Goal: Register for event/course

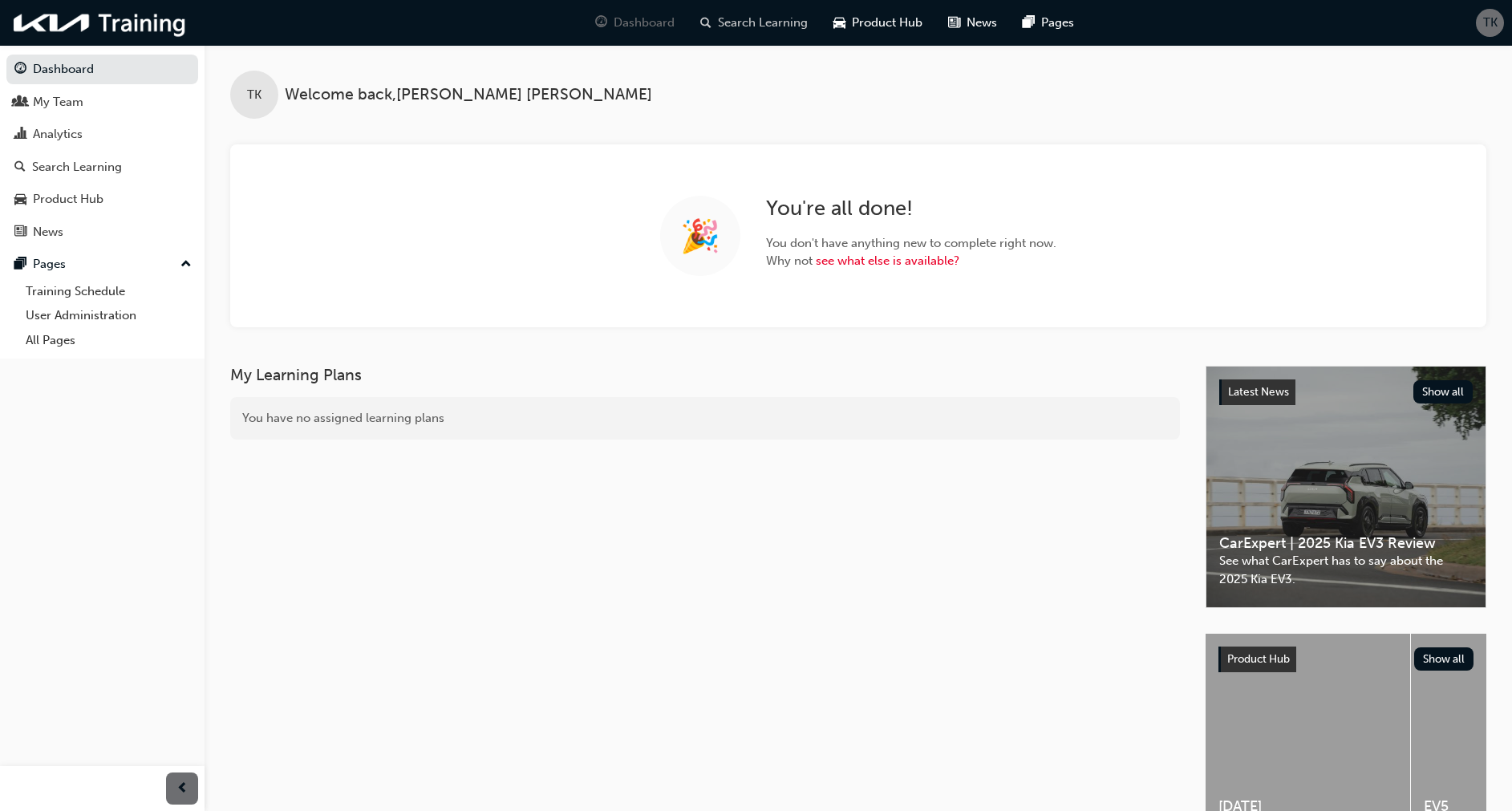
click at [754, 19] on span "Search Learning" at bounding box center [762, 23] width 90 height 18
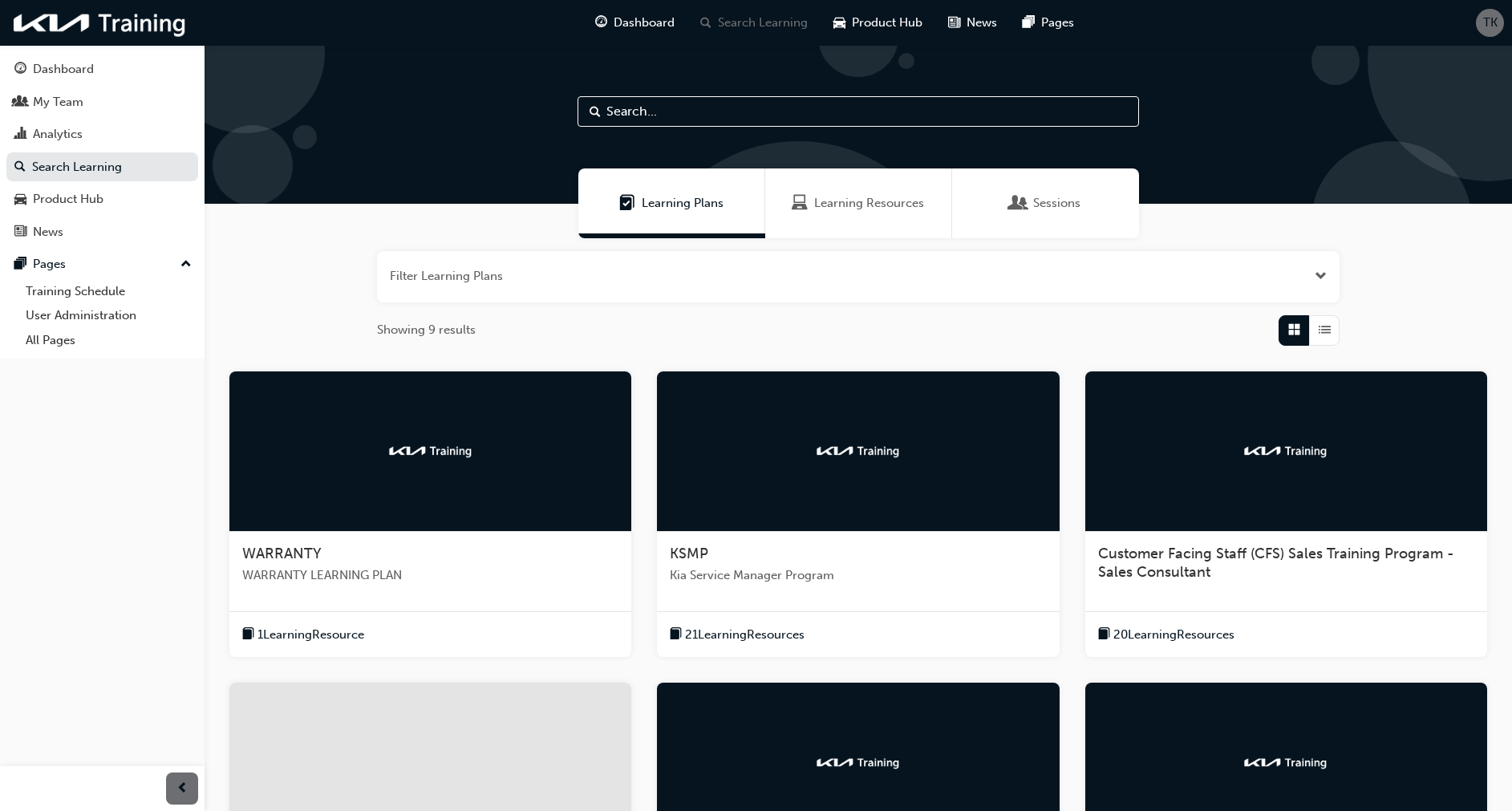
click at [290, 550] on span "WARRANTY" at bounding box center [282, 552] width 80 height 17
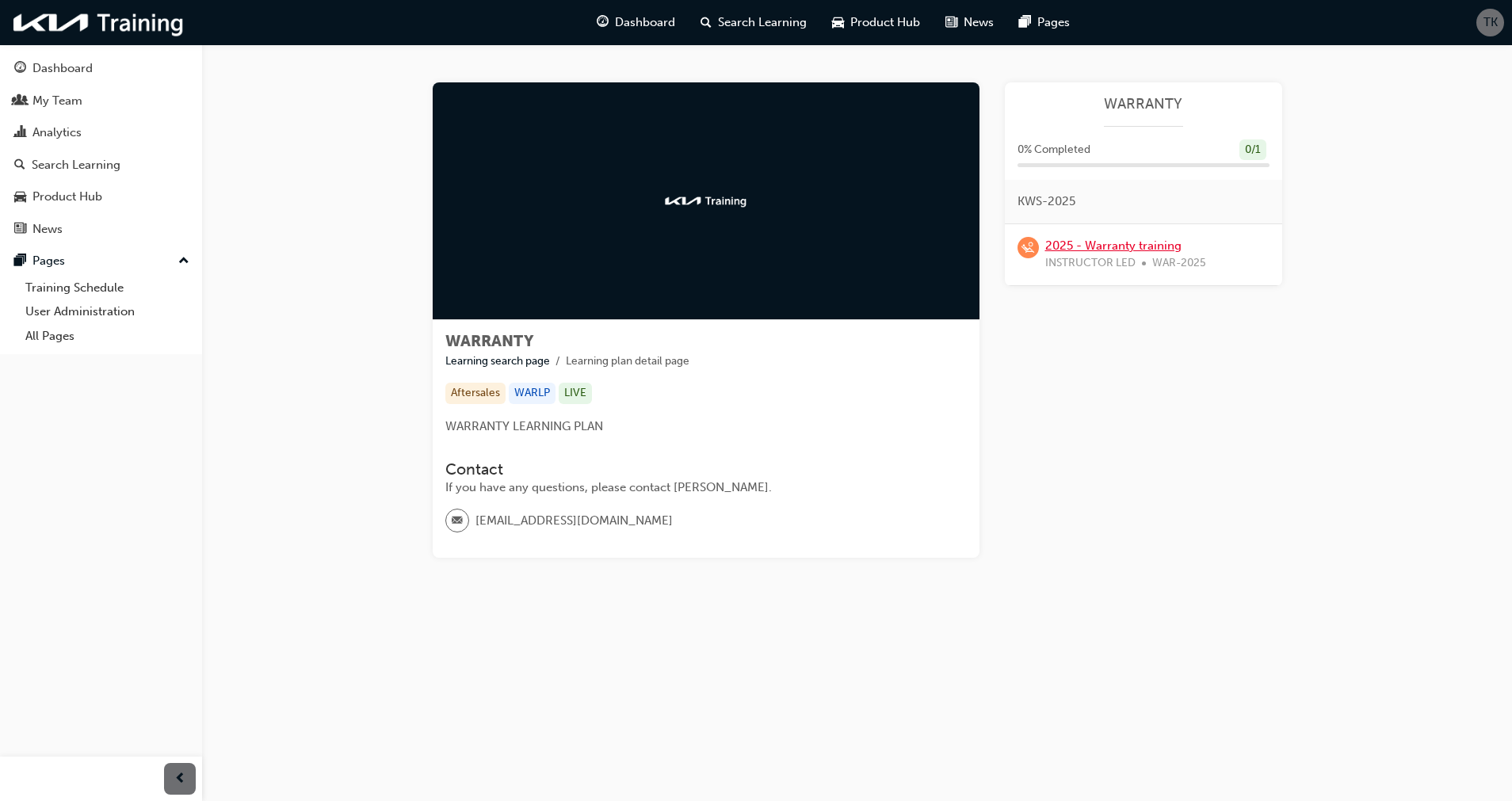
click at [1084, 247] on link "2025 - Warranty training" at bounding box center [1113, 245] width 136 height 14
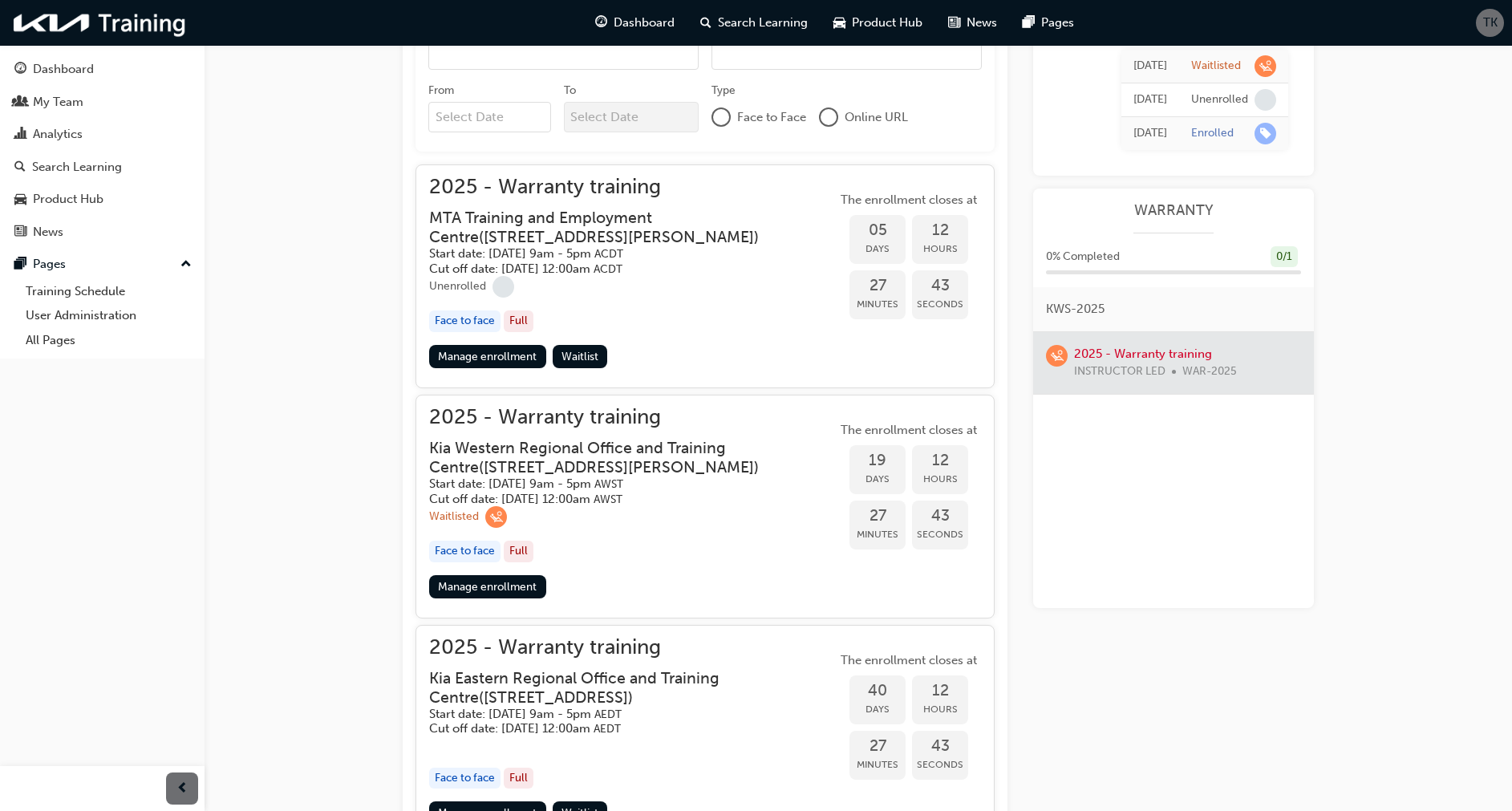
scroll to position [601, 0]
click at [509, 454] on h3 "Kia Western Regional Office and Training Centre ( [STREET_ADDRESS][PERSON_NAME]…" at bounding box center [620, 457] width 382 height 38
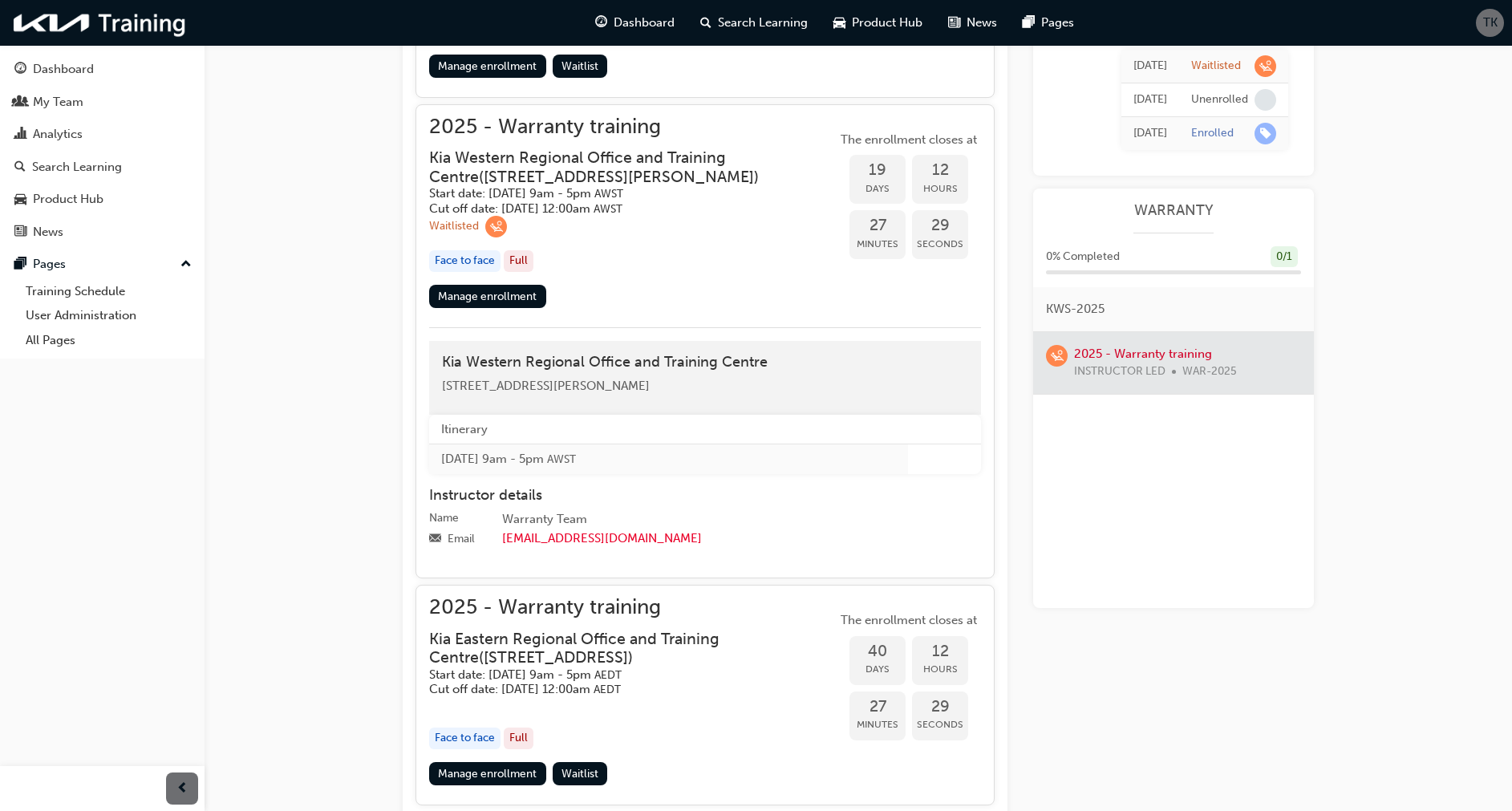
scroll to position [842, 0]
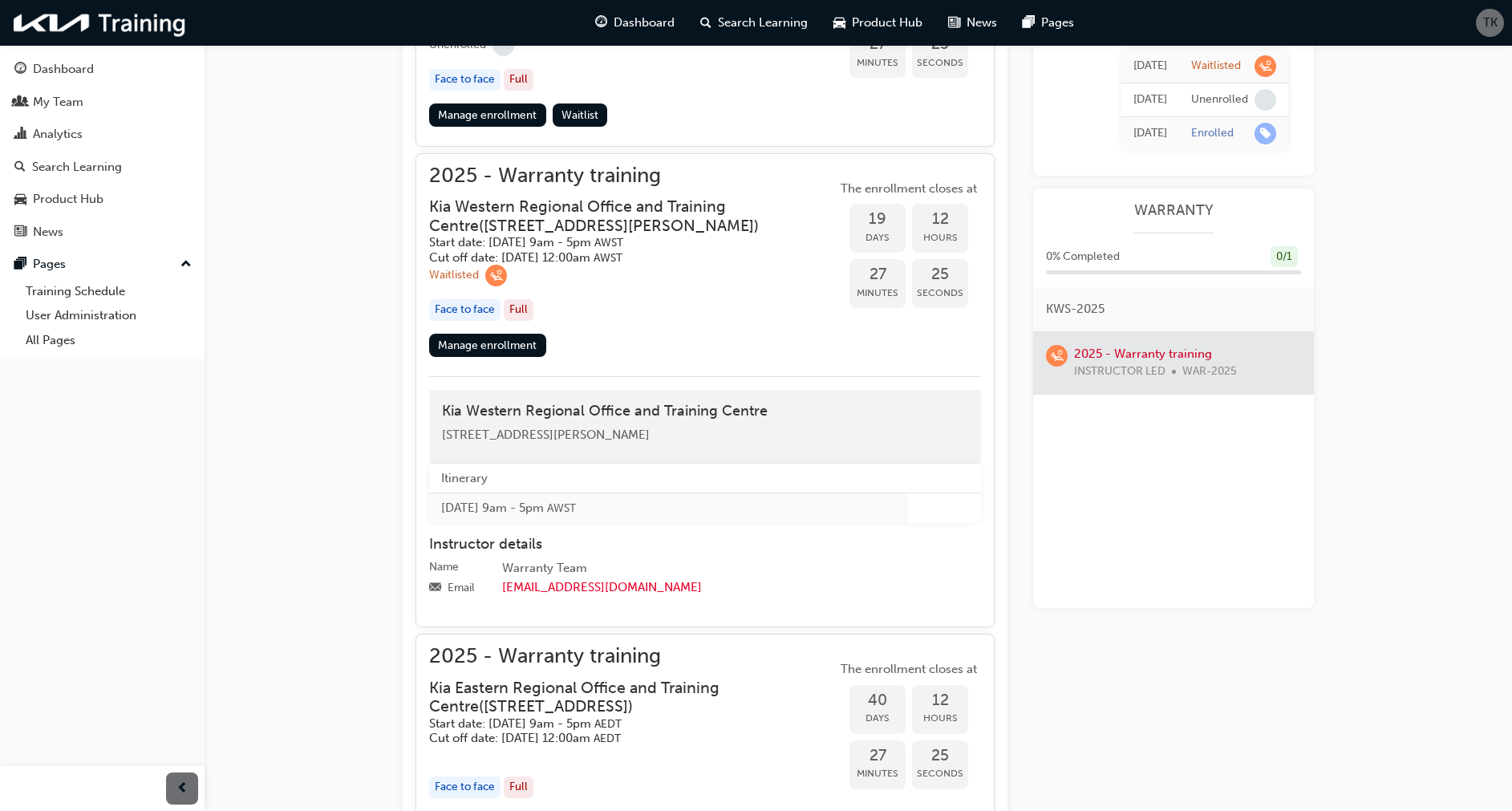
click at [523, 321] on div "Full" at bounding box center [518, 310] width 30 height 22
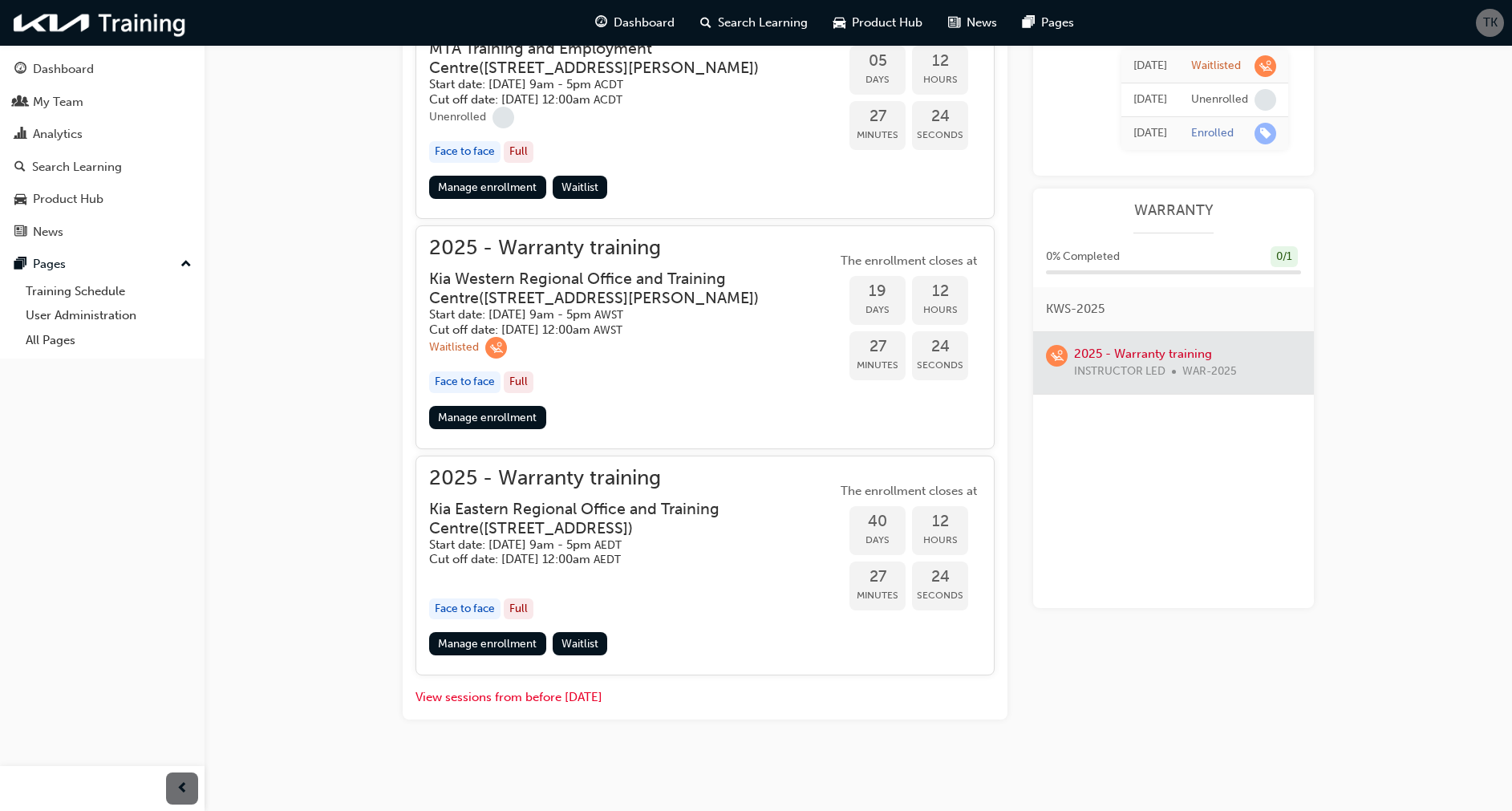
click at [519, 374] on div "Full" at bounding box center [518, 382] width 30 height 22
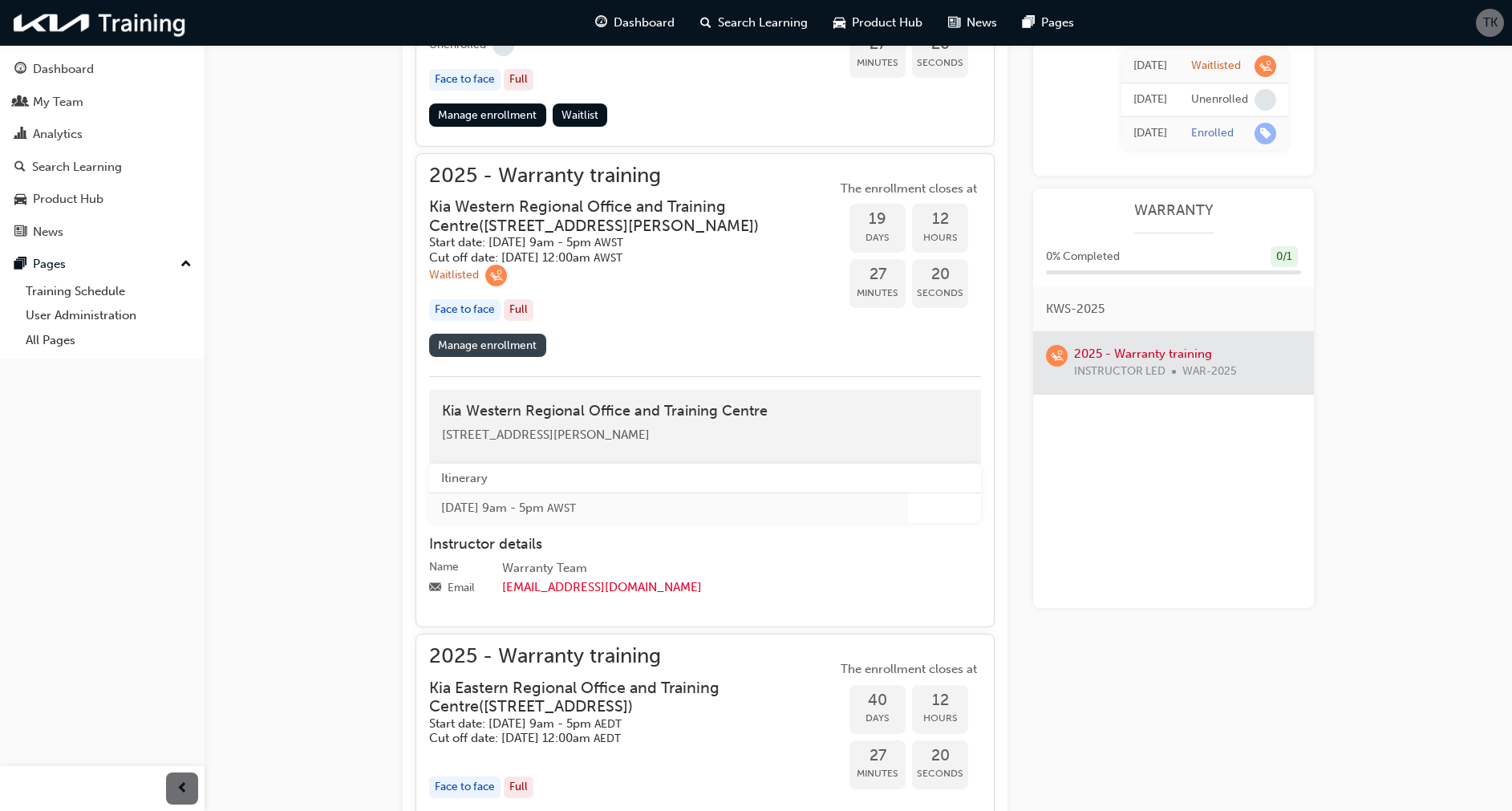
click at [479, 357] on link "Manage enrollment" at bounding box center [487, 346] width 117 height 24
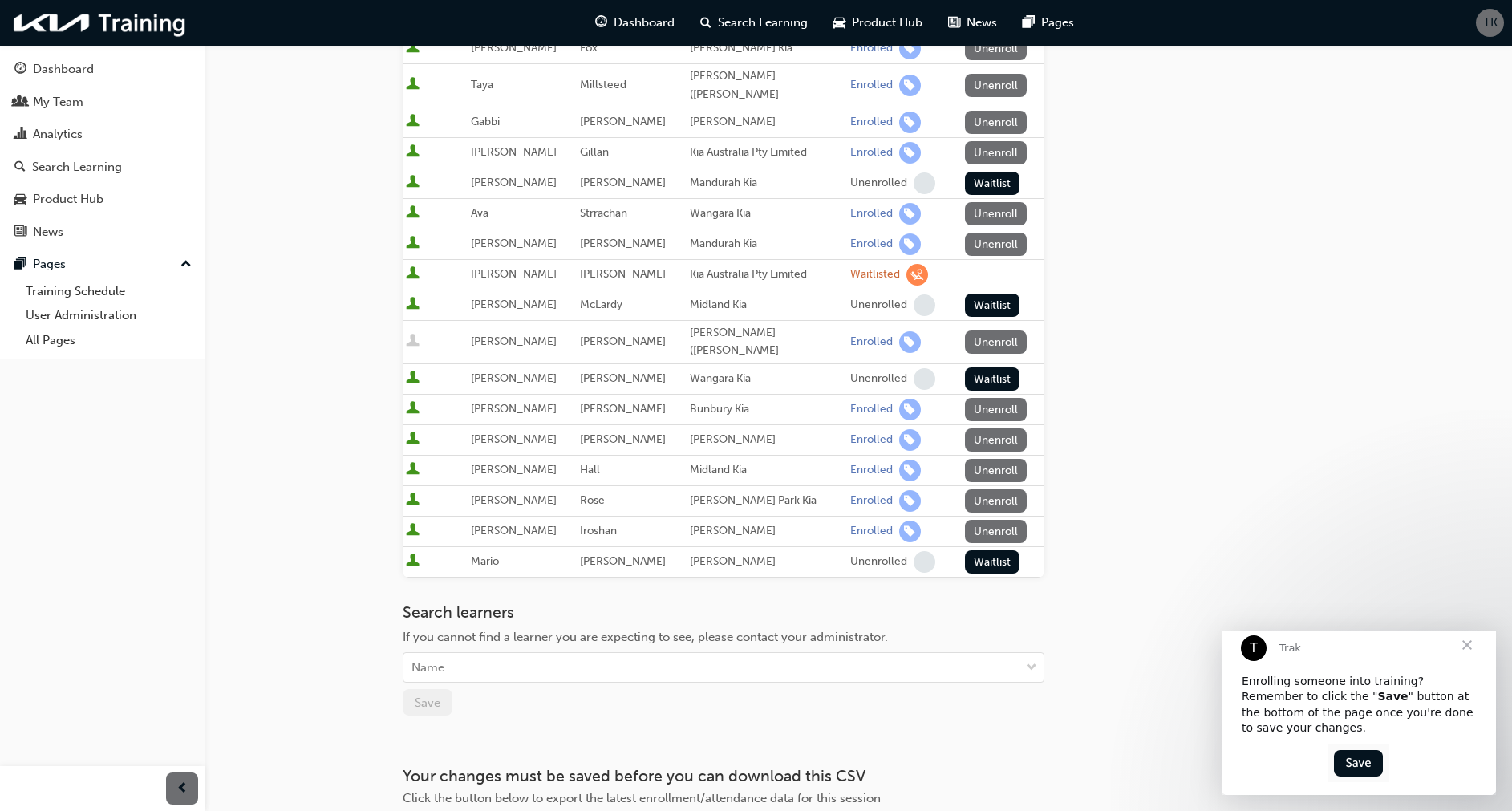
scroll to position [181, 0]
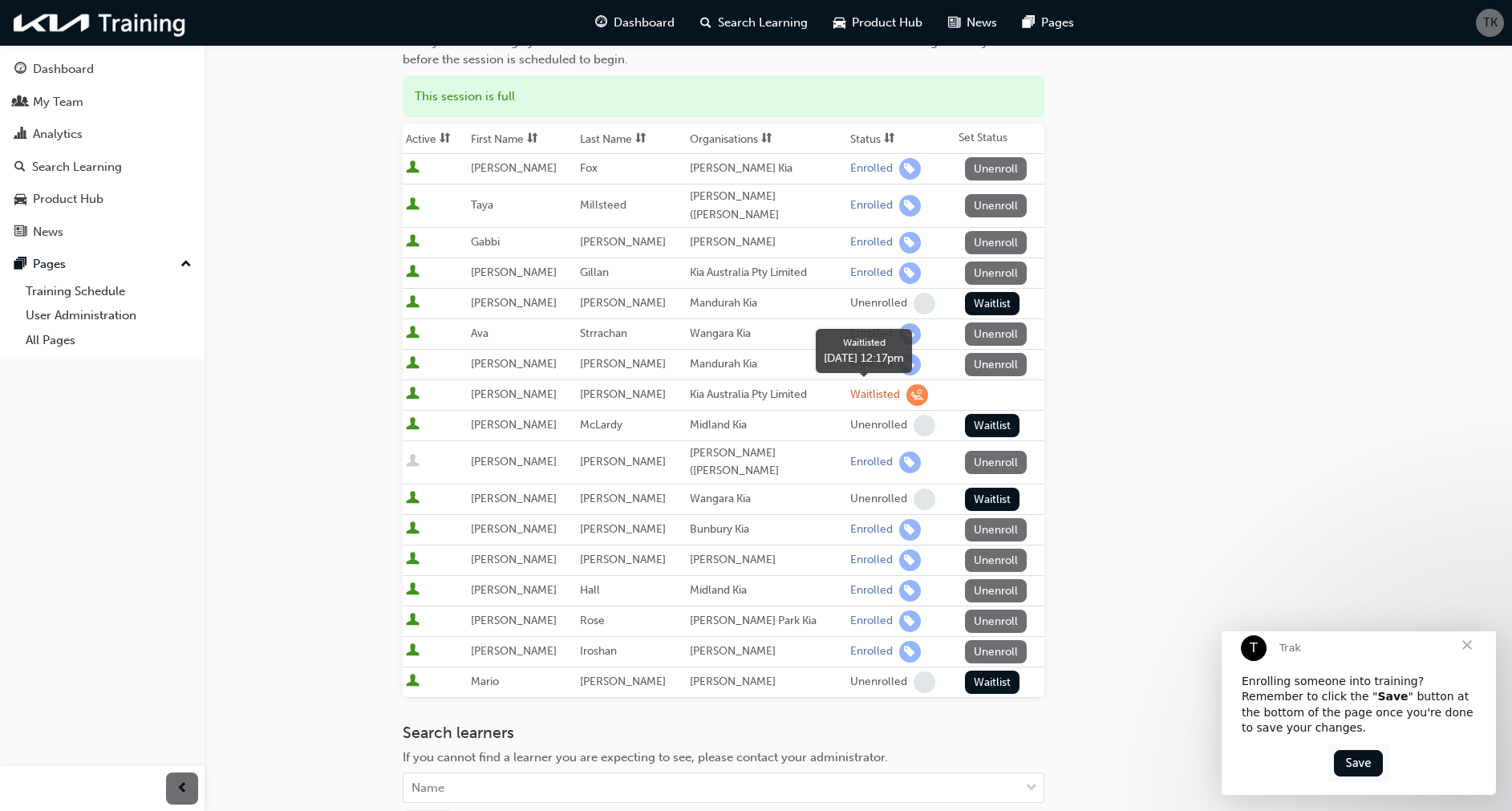
click at [907, 395] on span "learningRecordVerb_WAITLIST-icon" at bounding box center [918, 395] width 22 height 22
click at [982, 302] on button "Waitlist" at bounding box center [993, 304] width 55 height 24
click at [990, 418] on button "Waitlist" at bounding box center [993, 425] width 55 height 24
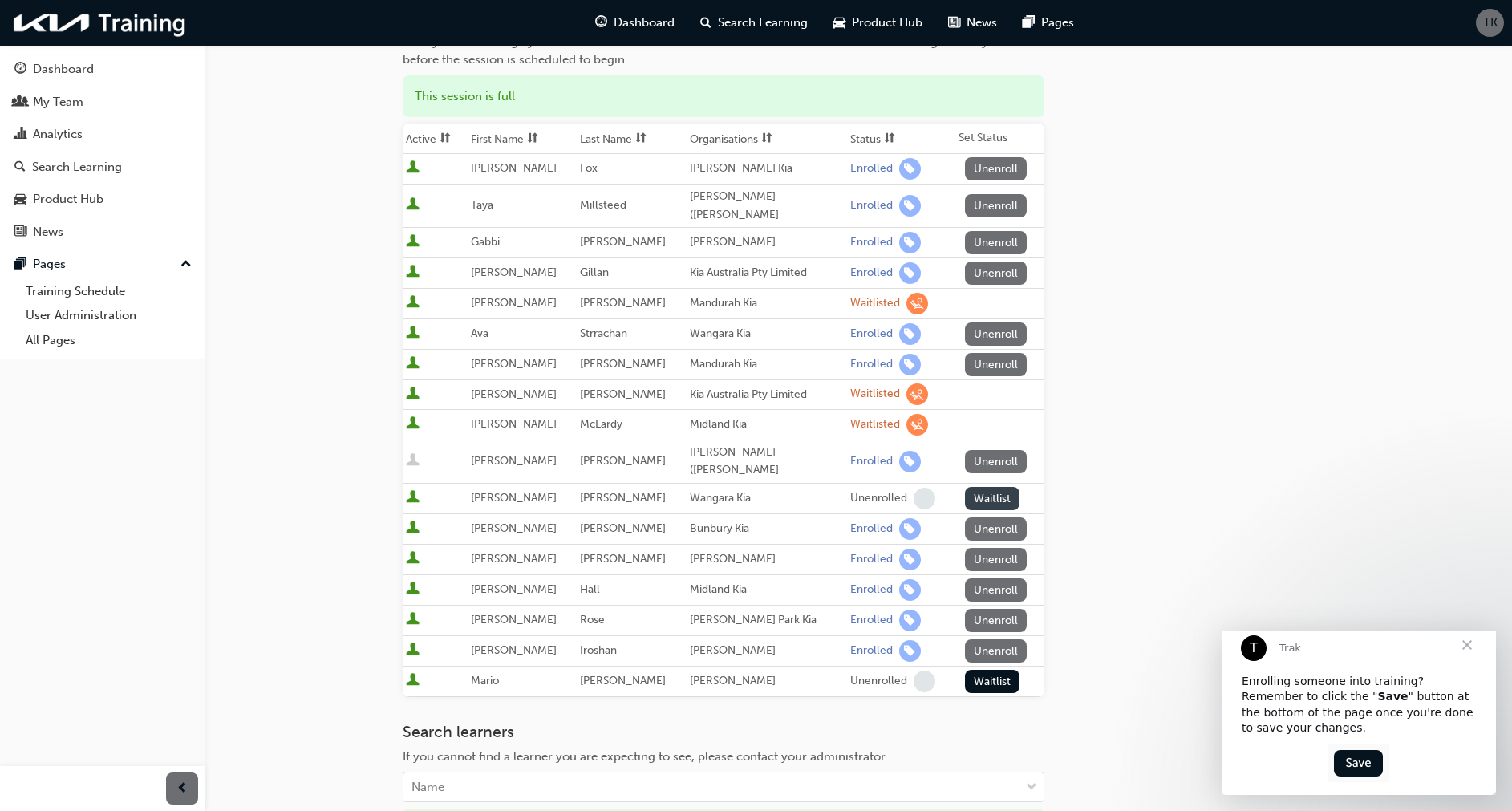
click at [979, 501] on button "Waitlist" at bounding box center [993, 499] width 55 height 24
click at [977, 675] on button "Waitlist" at bounding box center [993, 680] width 55 height 24
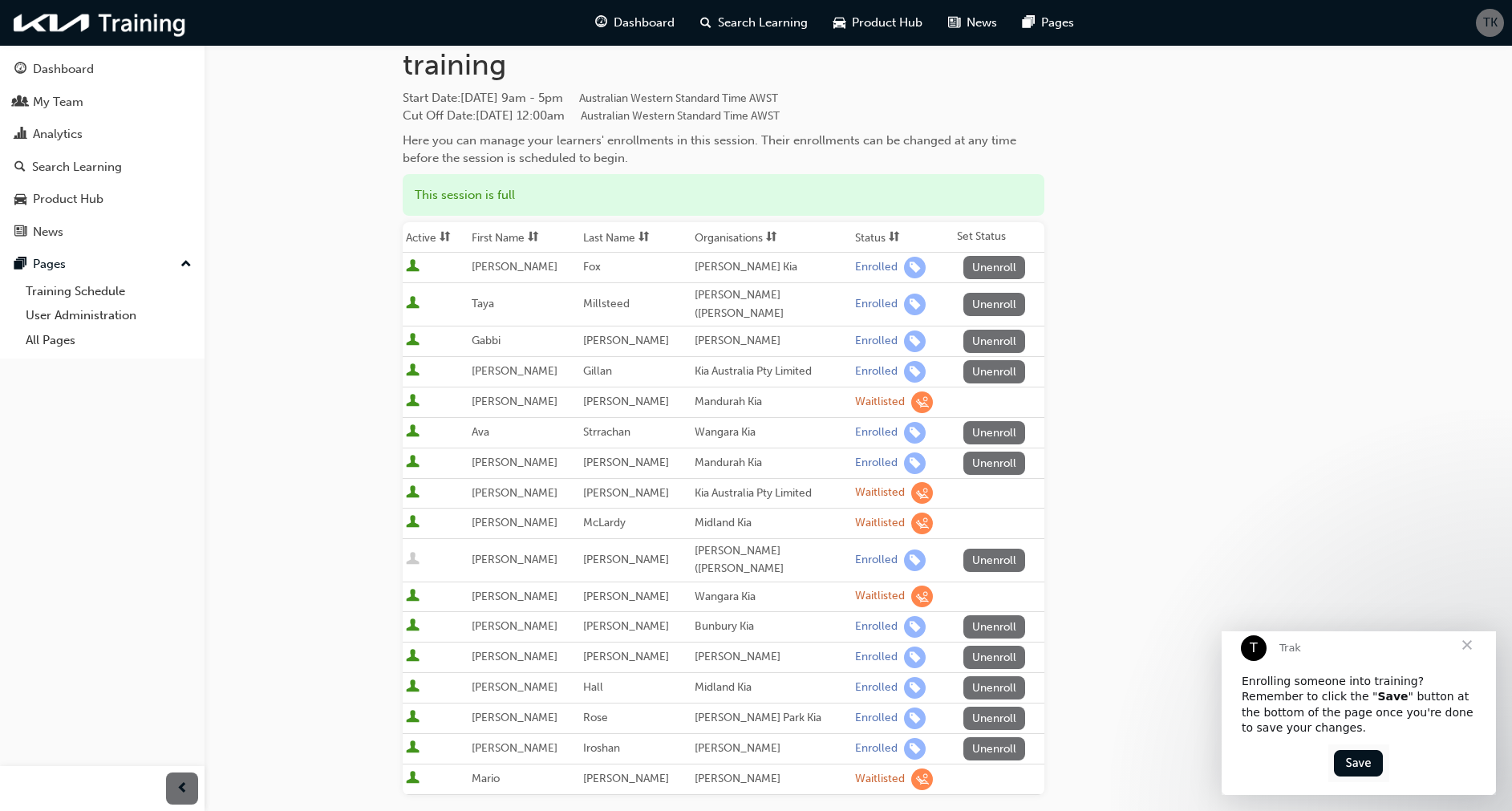
scroll to position [121, 0]
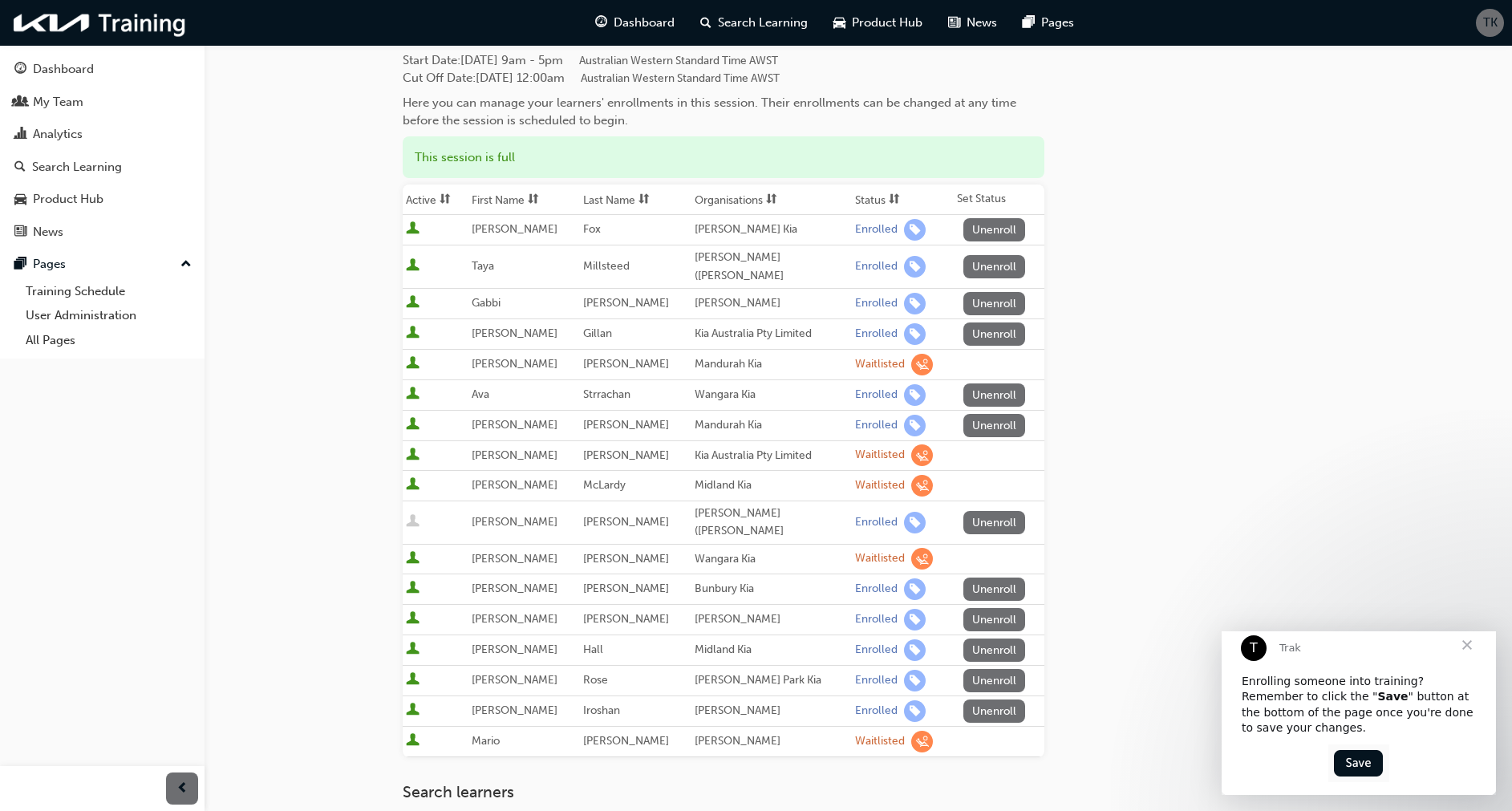
click at [1468, 658] on span "Close" at bounding box center [1468, 645] width 58 height 58
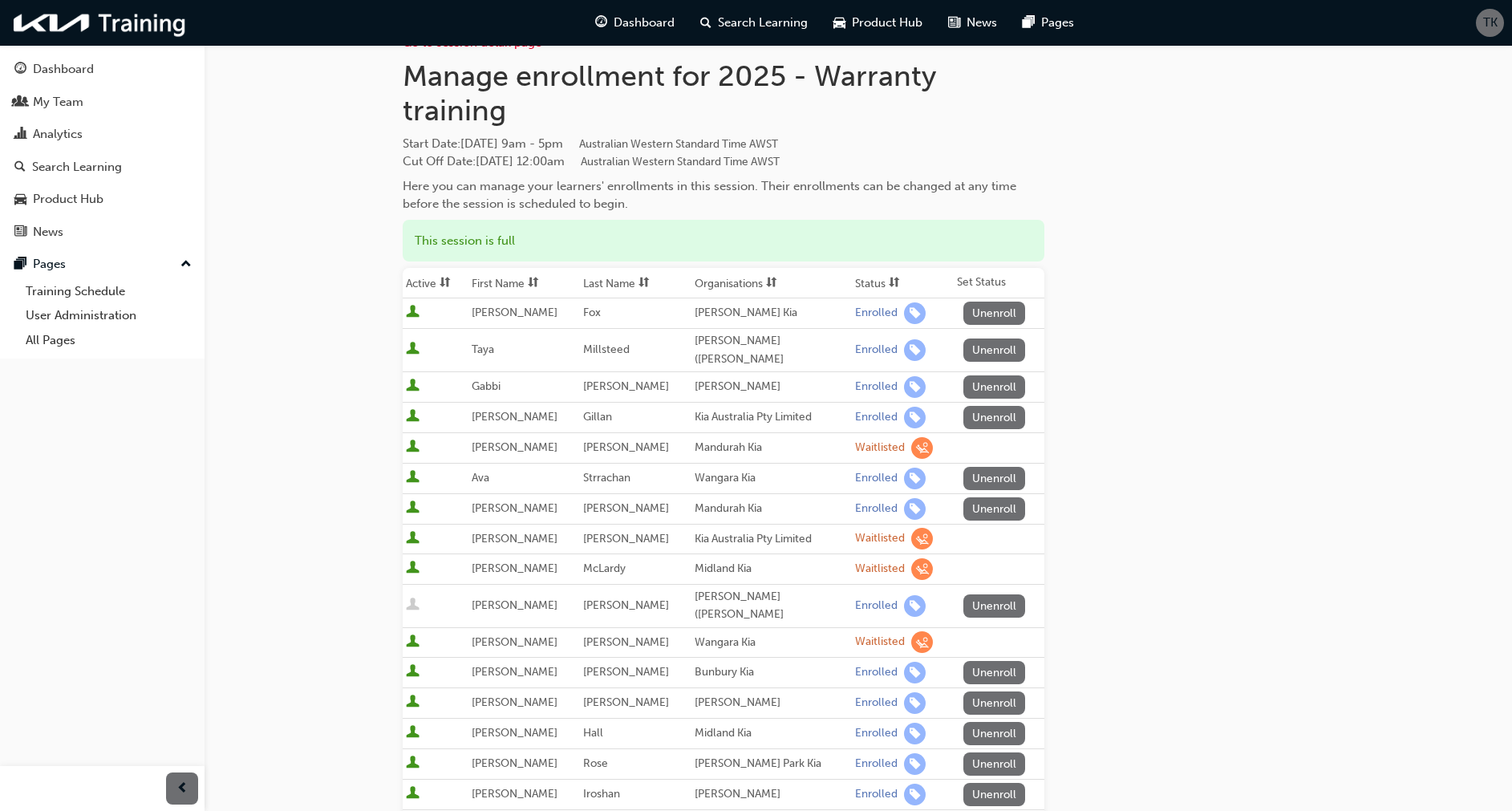
scroll to position [0, 0]
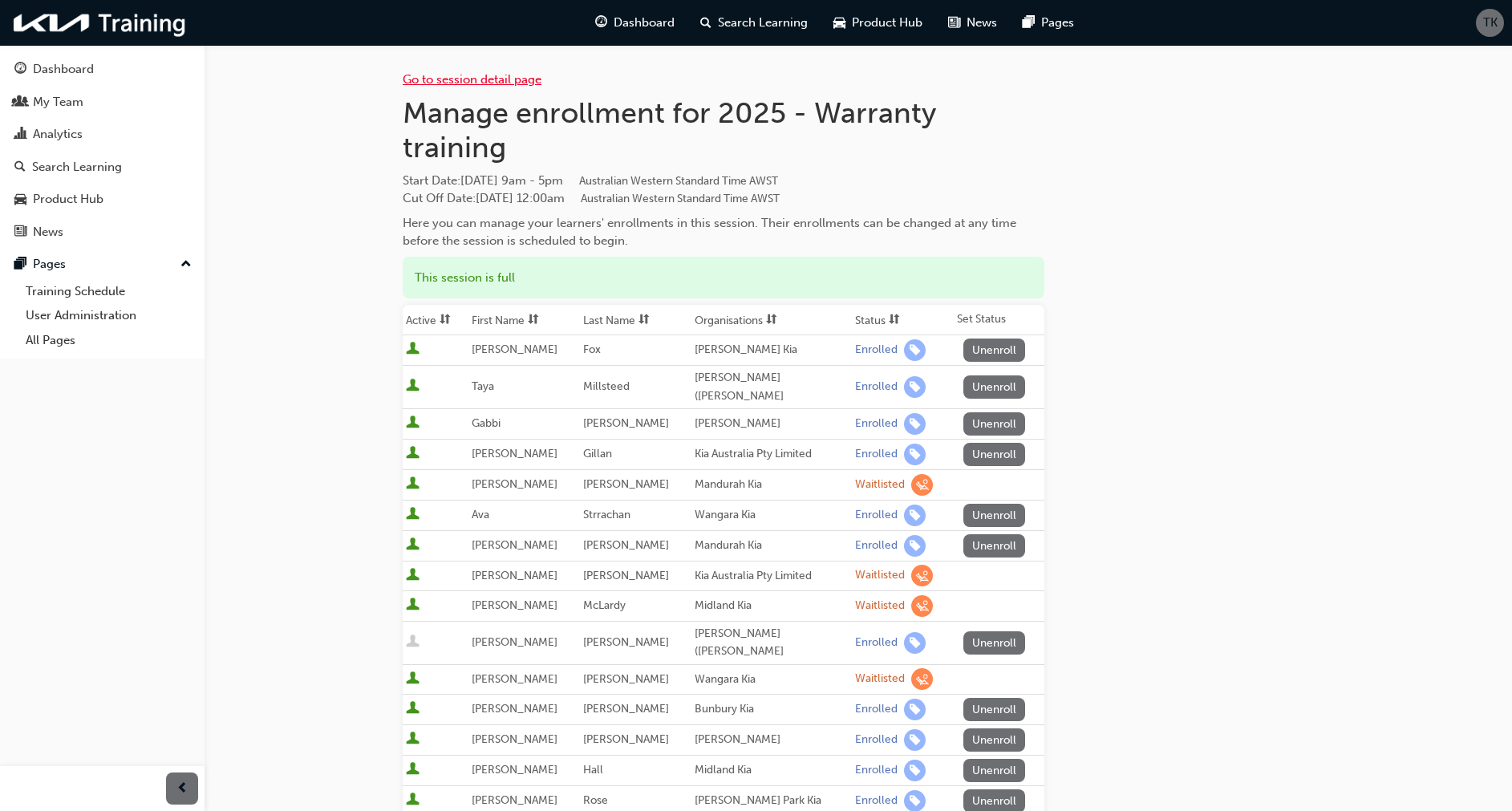
click at [478, 80] on link "Go to session detail page" at bounding box center [472, 80] width 139 height 15
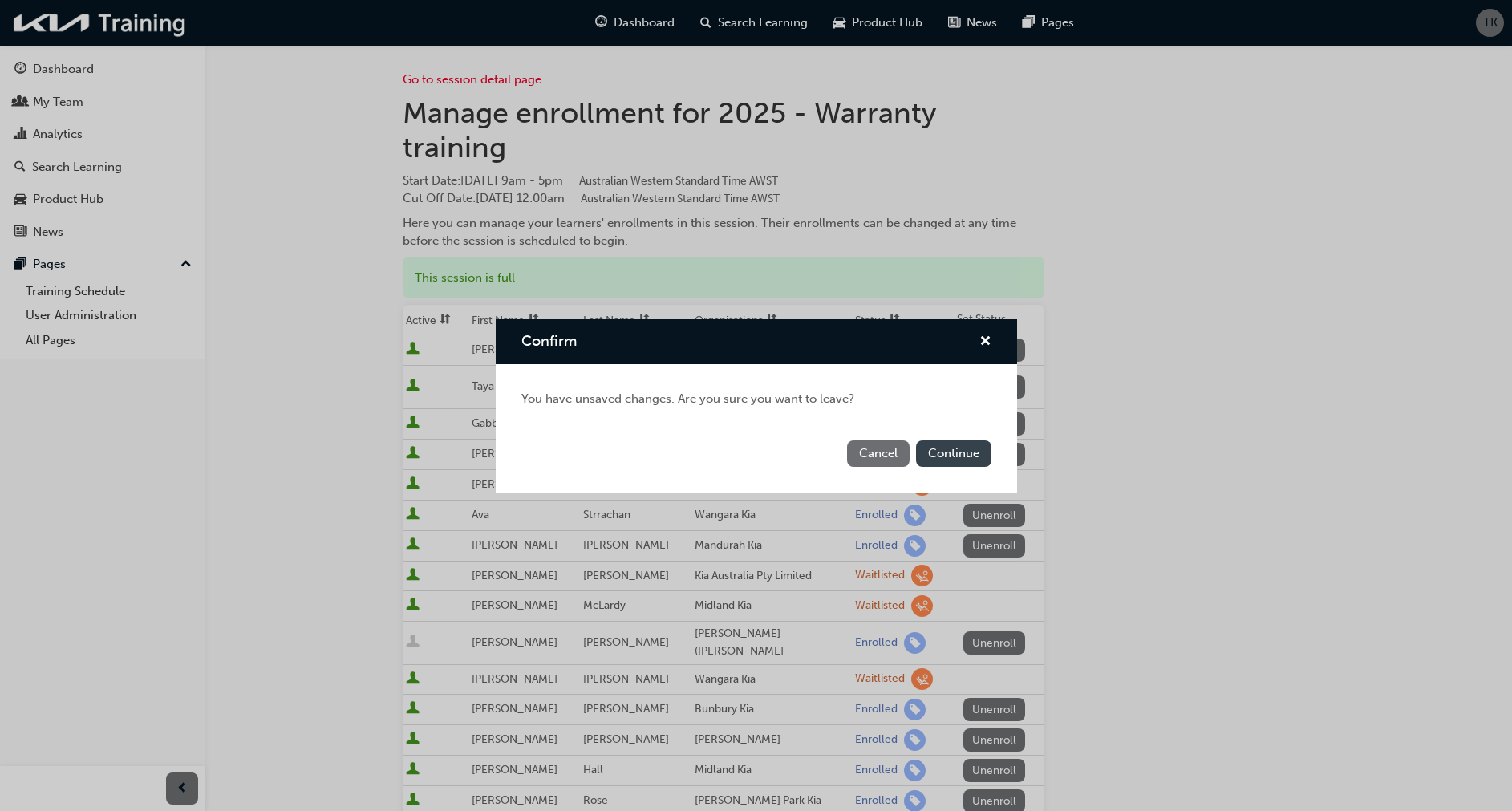
click at [947, 458] on button "Continue" at bounding box center [954, 453] width 75 height 26
